Goal: Transaction & Acquisition: Purchase product/service

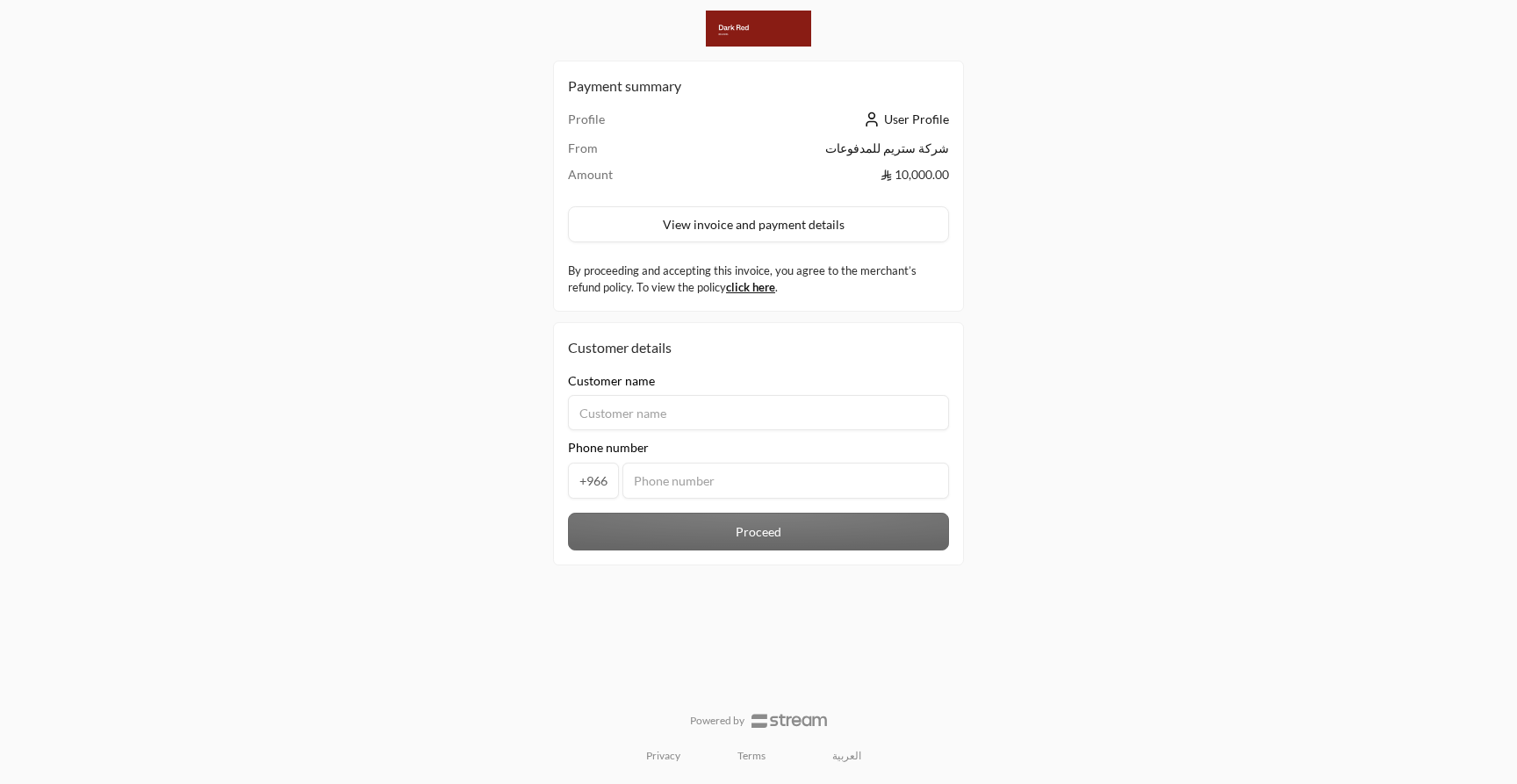
click at [752, 414] on input at bounding box center [758, 412] width 381 height 35
type input "asd"
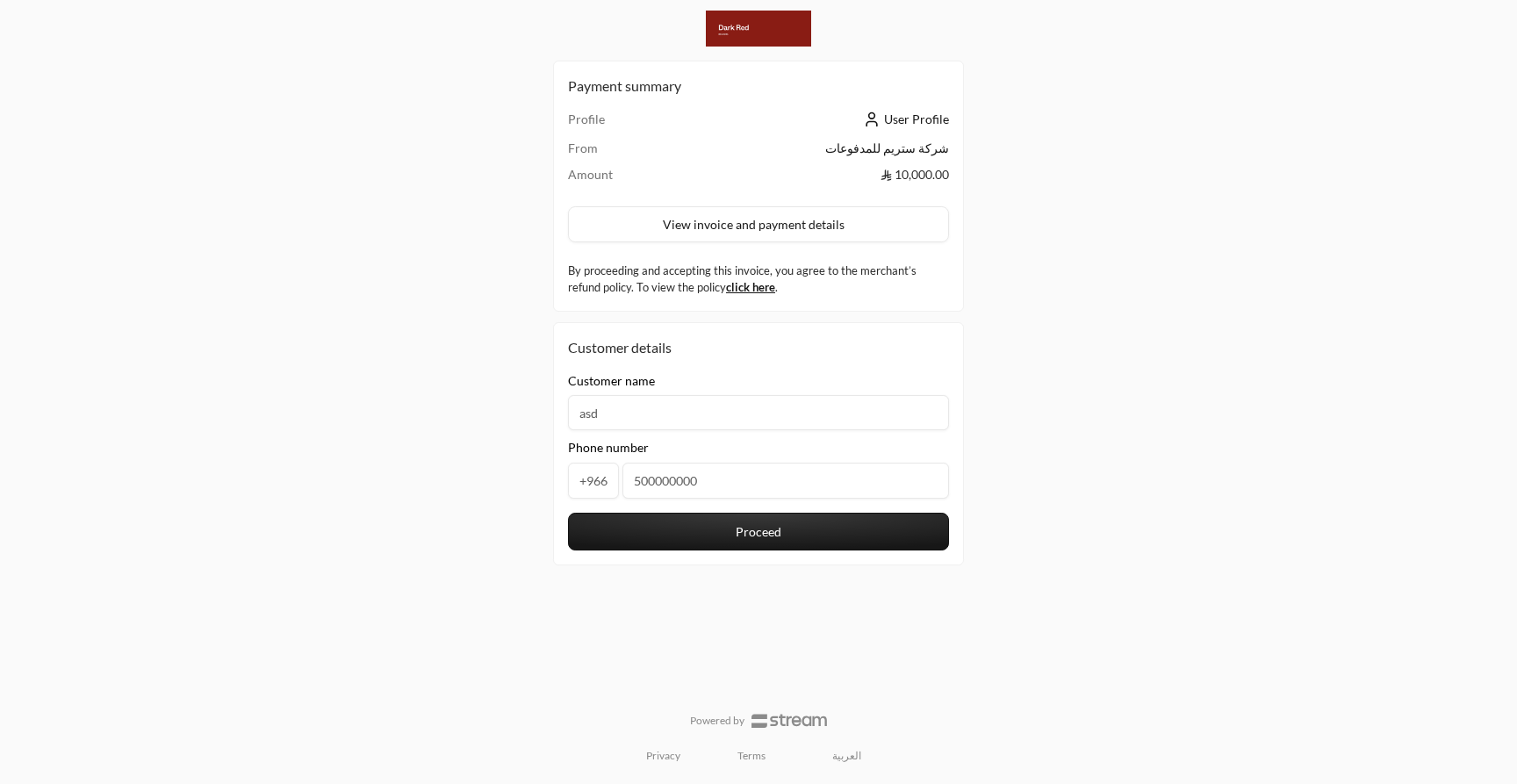
type input "500000000"
click at [754, 536] on button "Proceed" at bounding box center [758, 531] width 381 height 38
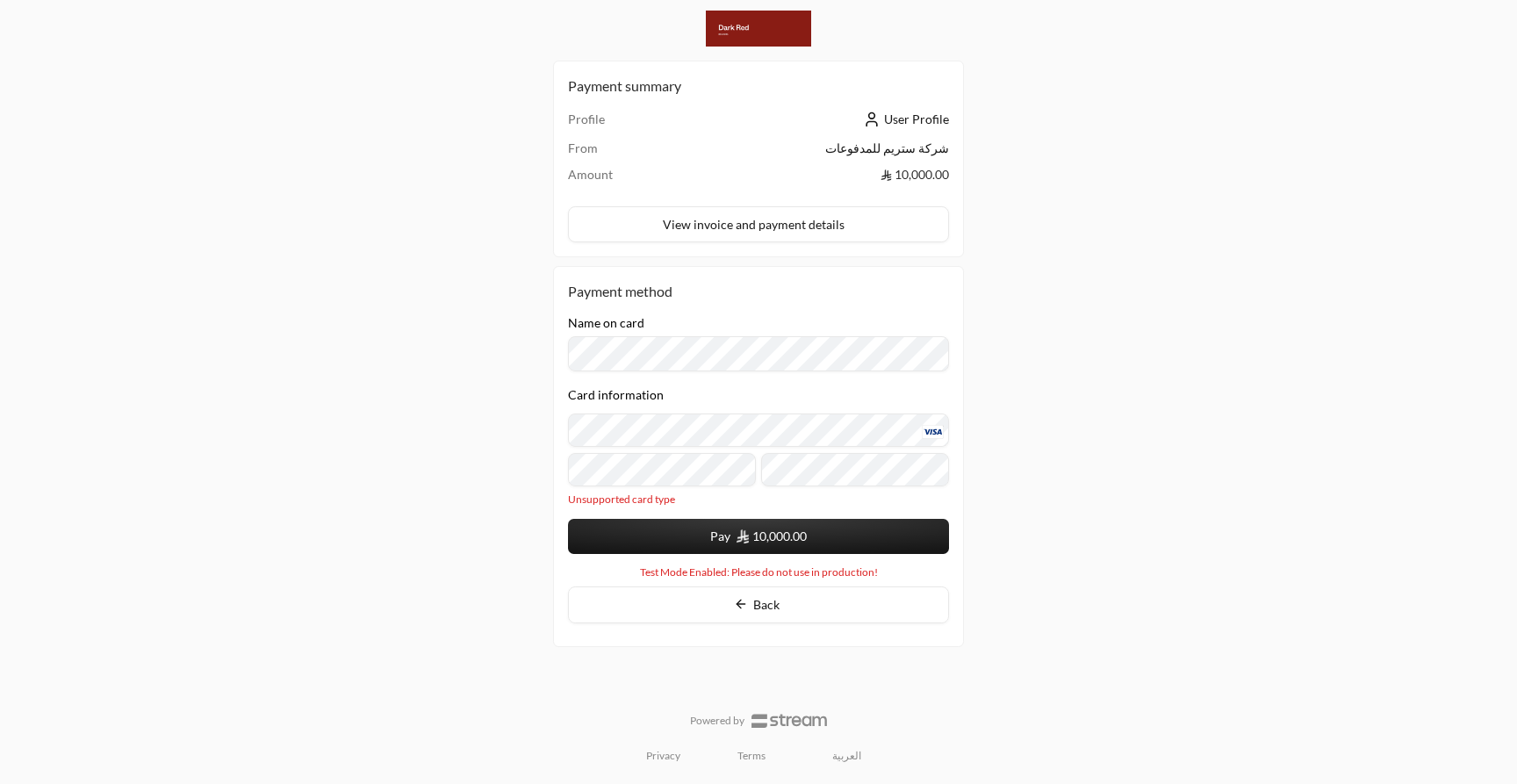
click at [663, 531] on button "Pay 10,000.00" at bounding box center [758, 535] width 381 height 35
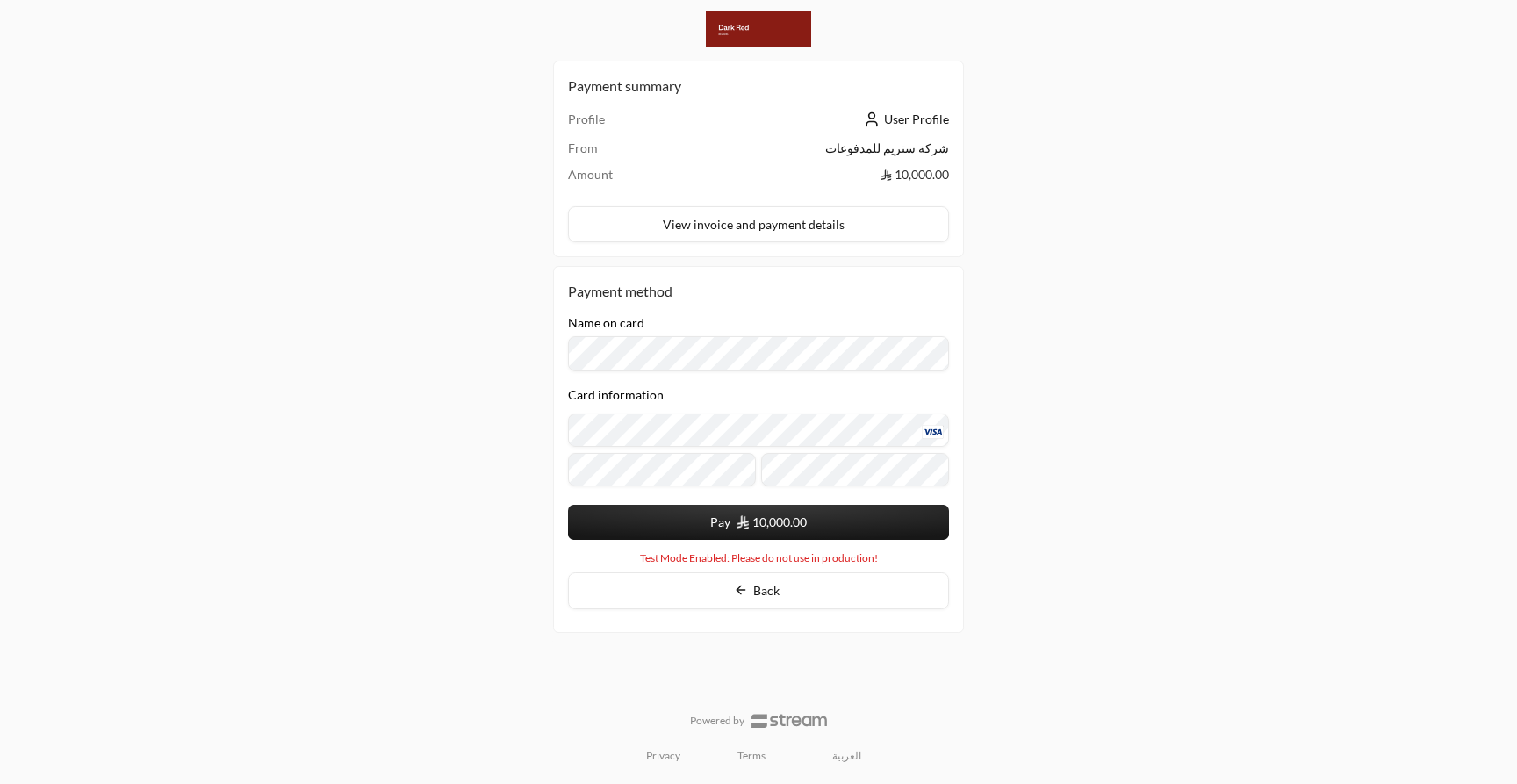
click at [671, 541] on div "Name on card Card information Pay 10,000.00 Powered by Moyasar Test Mode Enable…" at bounding box center [758, 441] width 381 height 250
click at [675, 523] on button "Pay 10,000.00" at bounding box center [758, 522] width 381 height 35
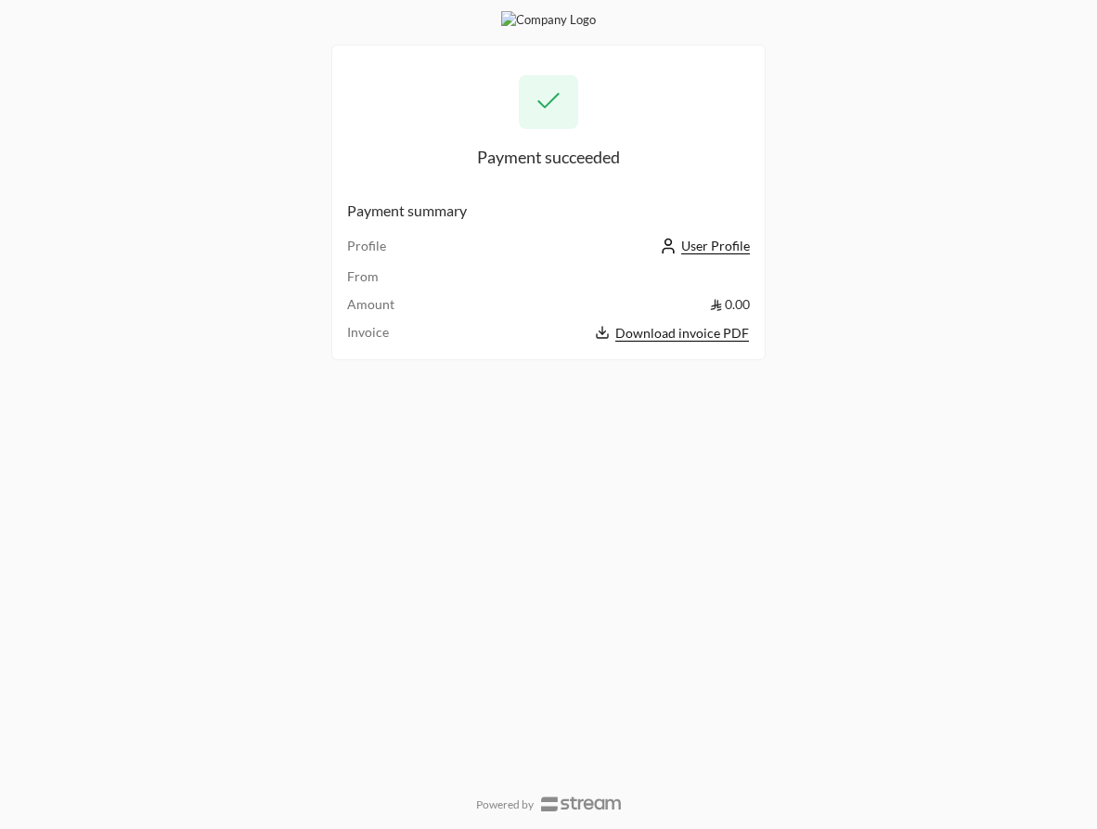
click at [731, 333] on span "Download invoice PDF" at bounding box center [682, 333] width 134 height 17
